Goal: Task Accomplishment & Management: Manage account settings

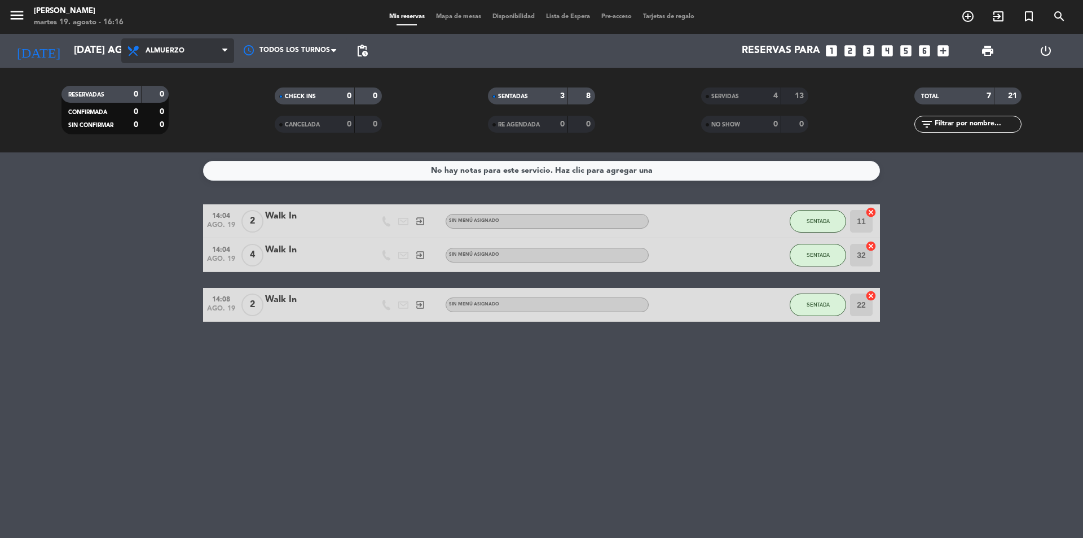
click at [209, 54] on span "Almuerzo" at bounding box center [177, 50] width 113 height 25
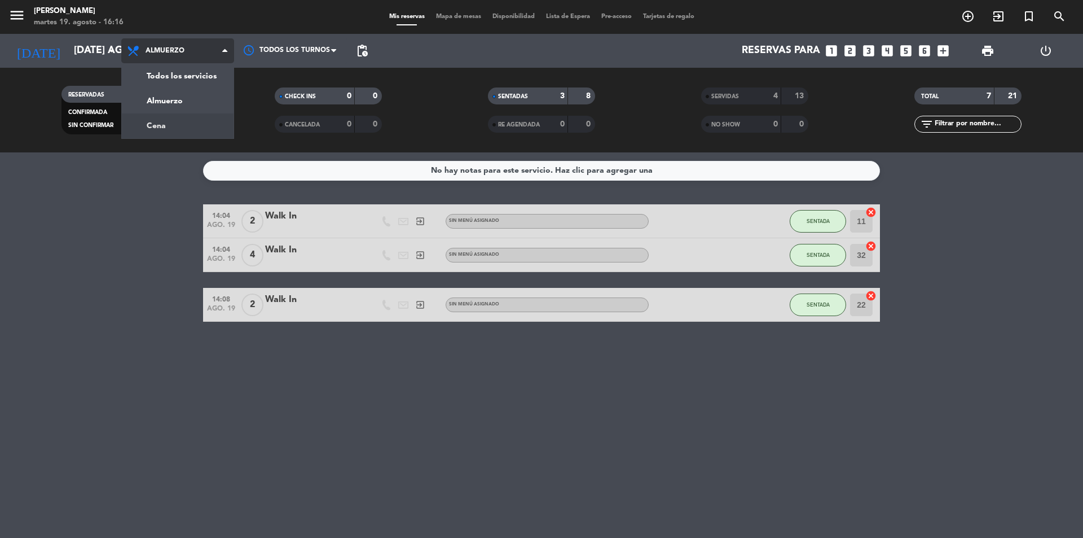
click at [173, 122] on div "menu [PERSON_NAME] 19. [PERSON_NAME] - 16:16 Mis reservas Mapa de mesas Disponi…" at bounding box center [541, 76] width 1083 height 152
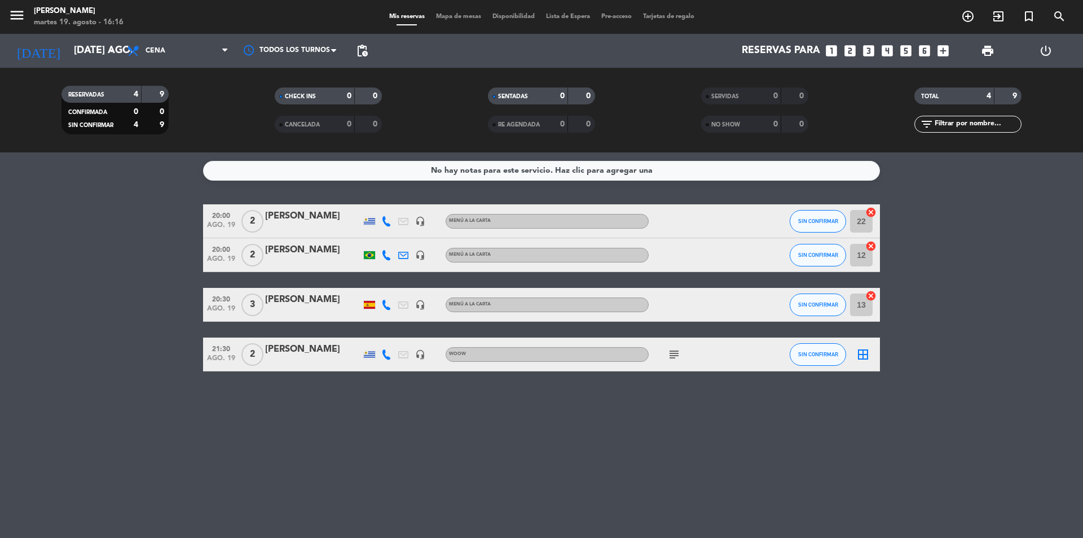
click at [283, 355] on div "[PERSON_NAME]" at bounding box center [313, 349] width 96 height 15
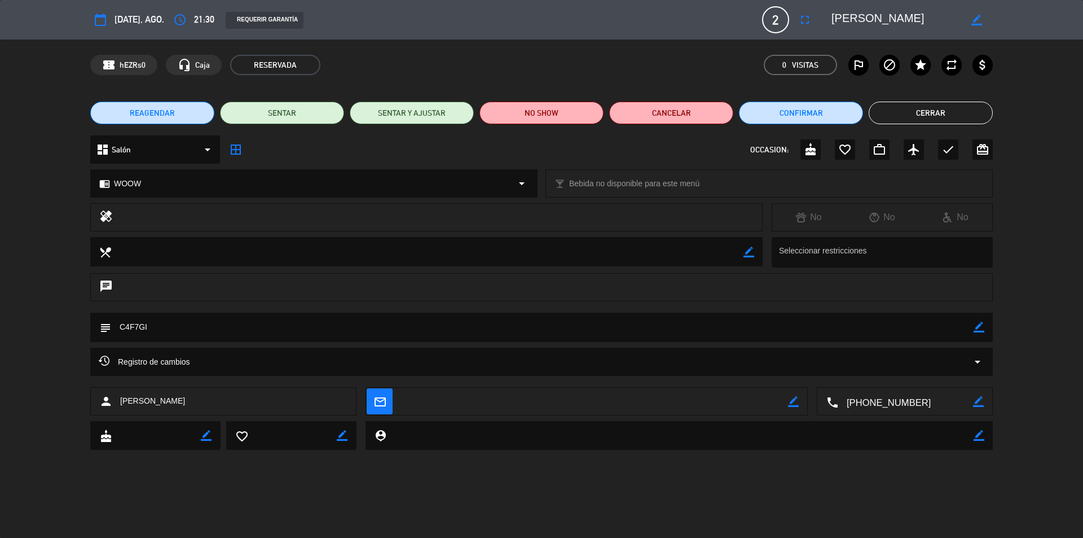
click at [178, 112] on button "REAGENDAR" at bounding box center [152, 113] width 124 height 23
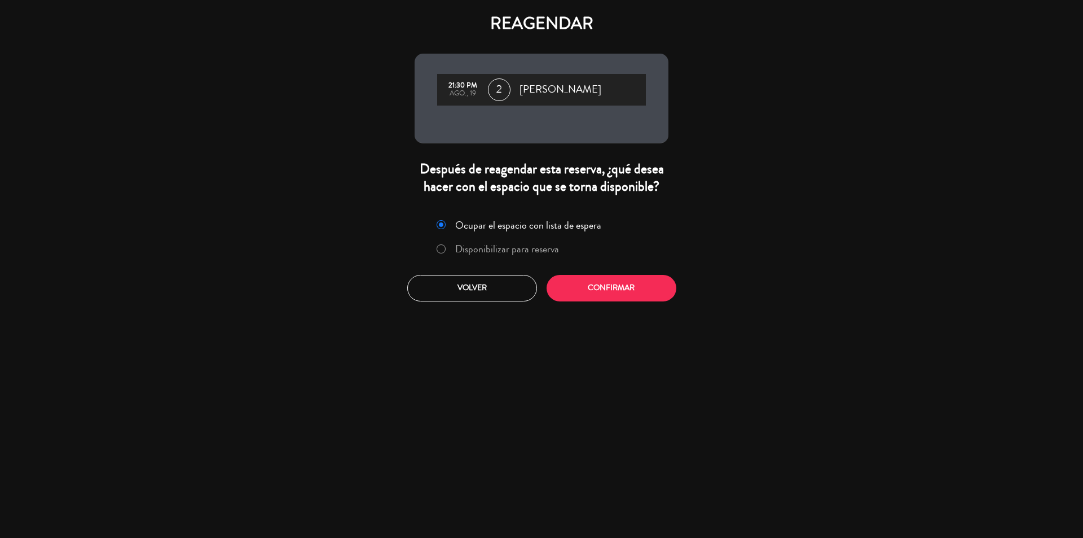
click at [535, 249] on label "Disponibilizar para reserva" at bounding box center [507, 249] width 104 height 10
click at [590, 285] on button "Confirmar" at bounding box center [612, 288] width 130 height 27
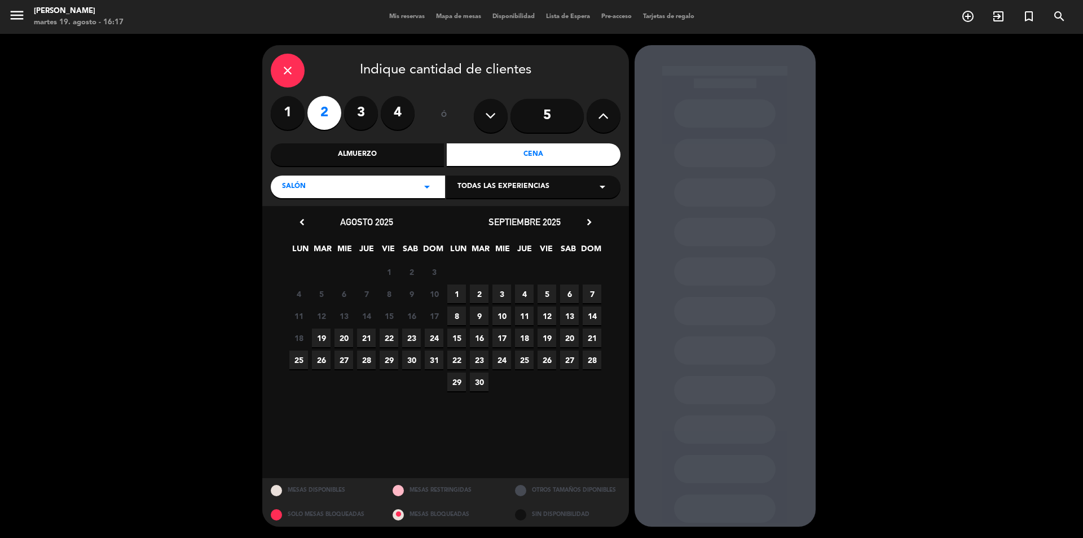
click at [340, 339] on span "20" at bounding box center [344, 337] width 19 height 19
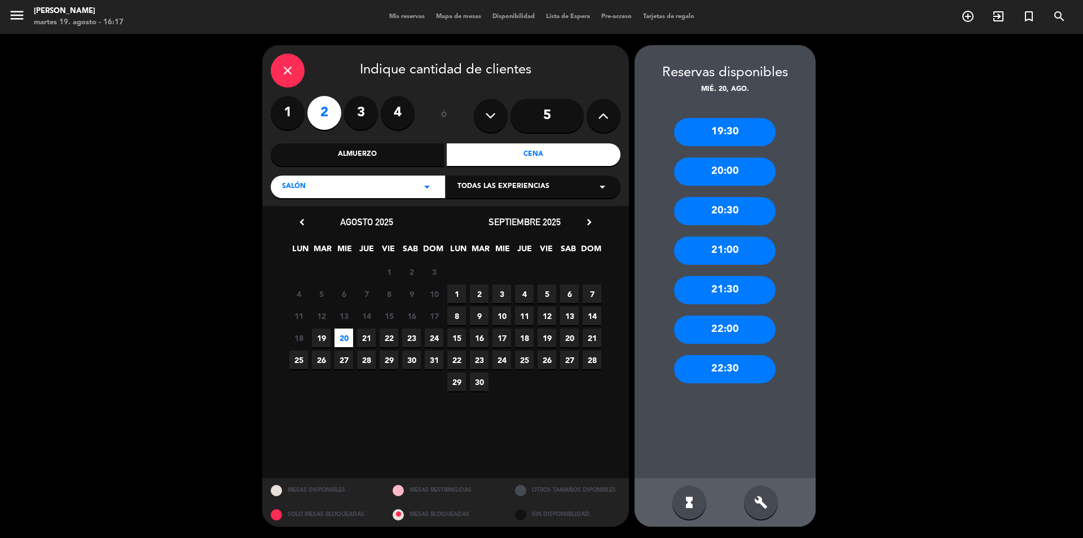
click at [740, 248] on div "21:00" at bounding box center [725, 250] width 102 height 28
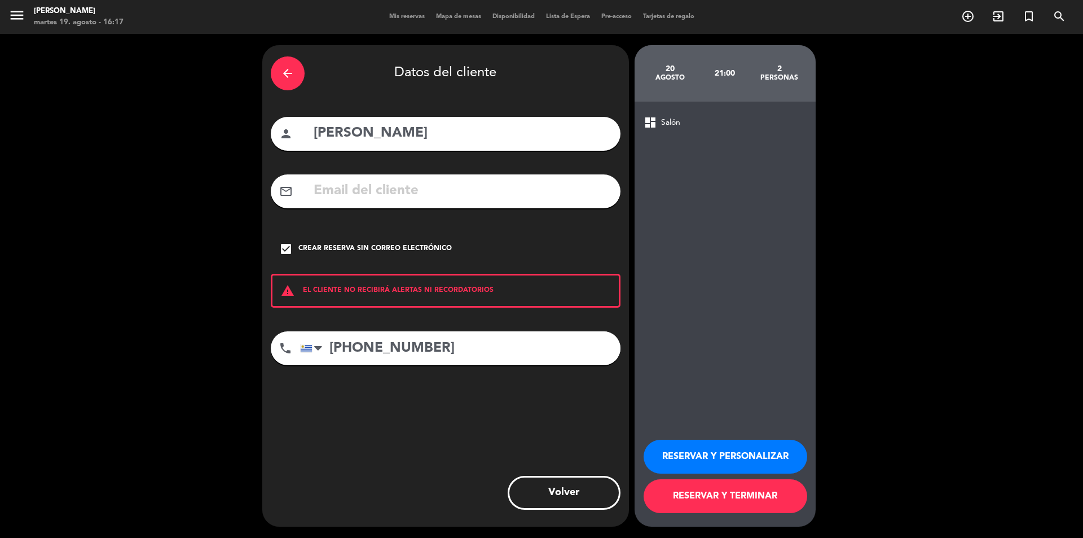
click at [715, 455] on button "RESERVAR Y PERSONALIZAR" at bounding box center [726, 457] width 164 height 34
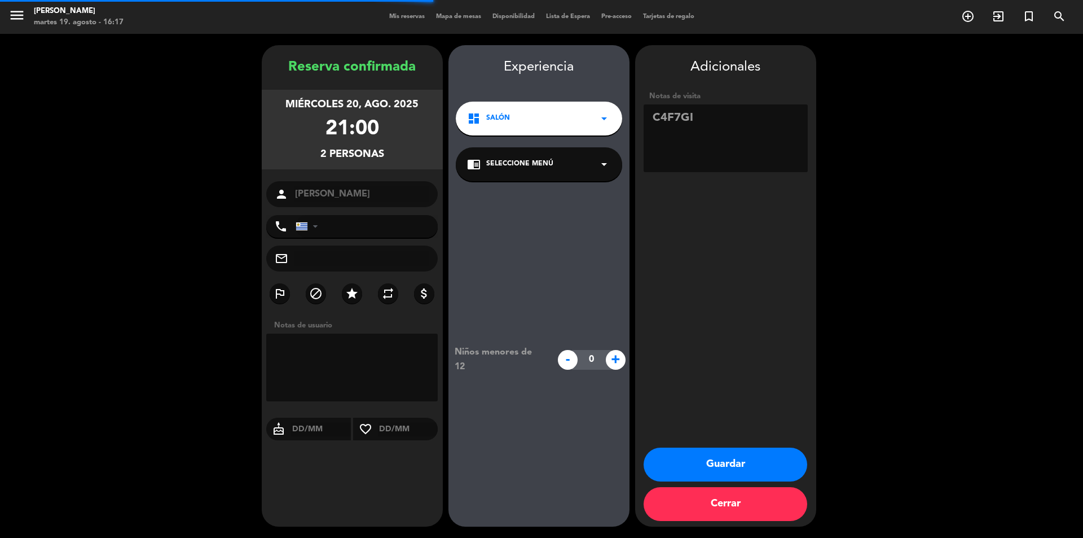
type input "[PHONE_NUMBER]"
click at [604, 163] on icon "arrow_drop_down" at bounding box center [605, 164] width 14 height 14
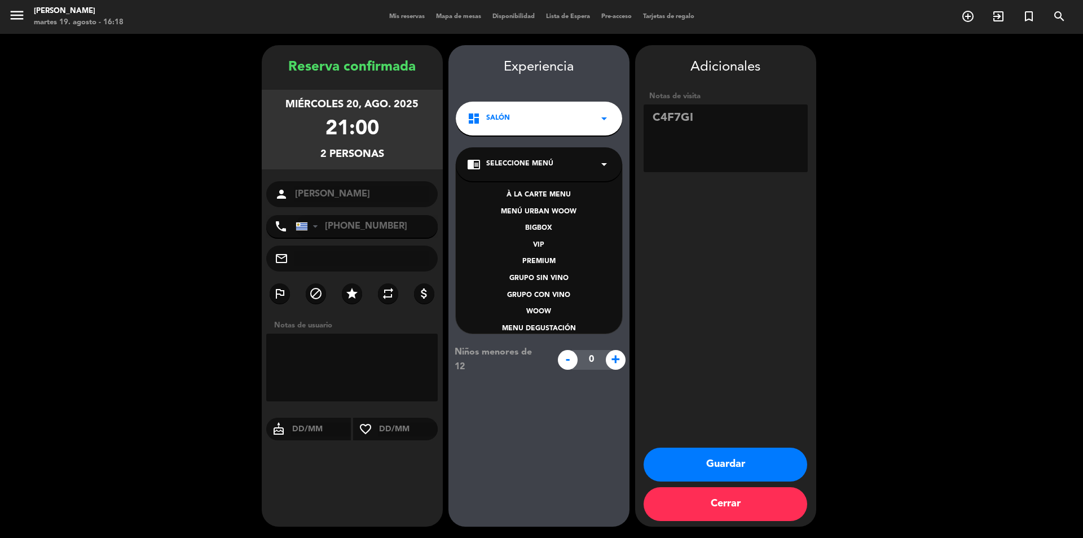
click at [551, 311] on div "WOOW" at bounding box center [539, 311] width 144 height 11
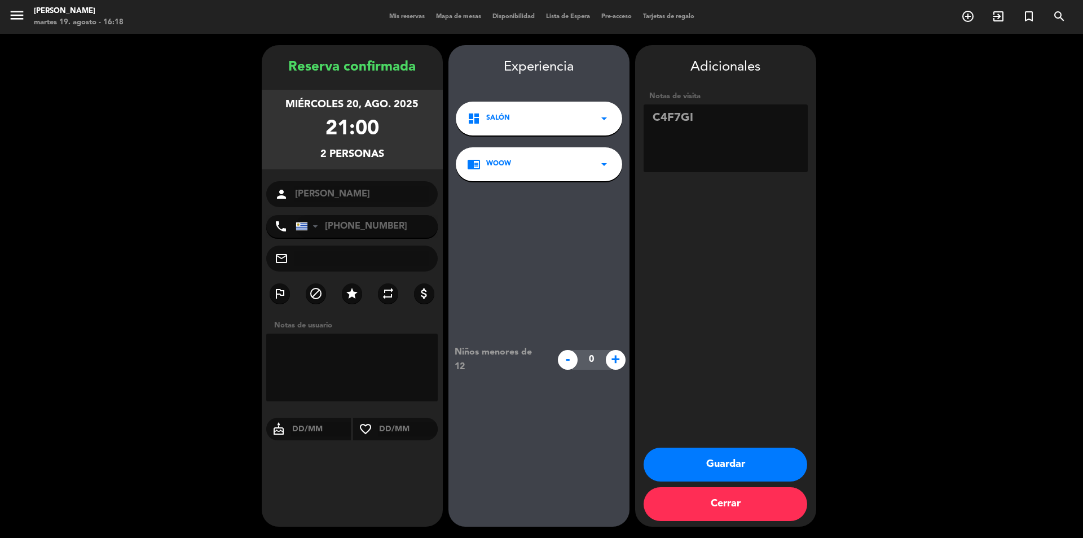
click at [741, 460] on button "Guardar" at bounding box center [726, 464] width 164 height 34
